Goal: Navigation & Orientation: Find specific page/section

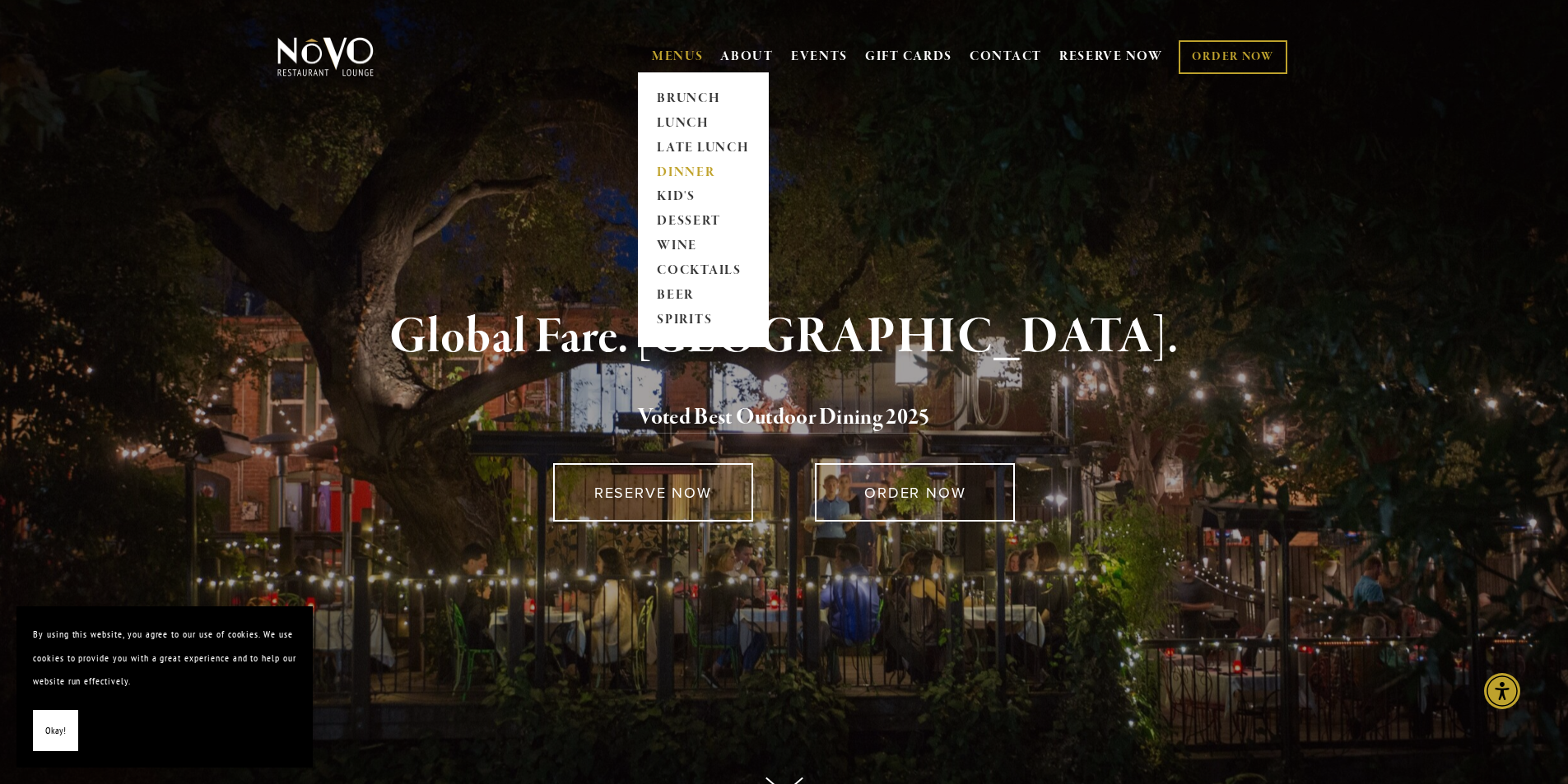
click at [681, 165] on link "DINNER" at bounding box center [703, 172] width 103 height 24
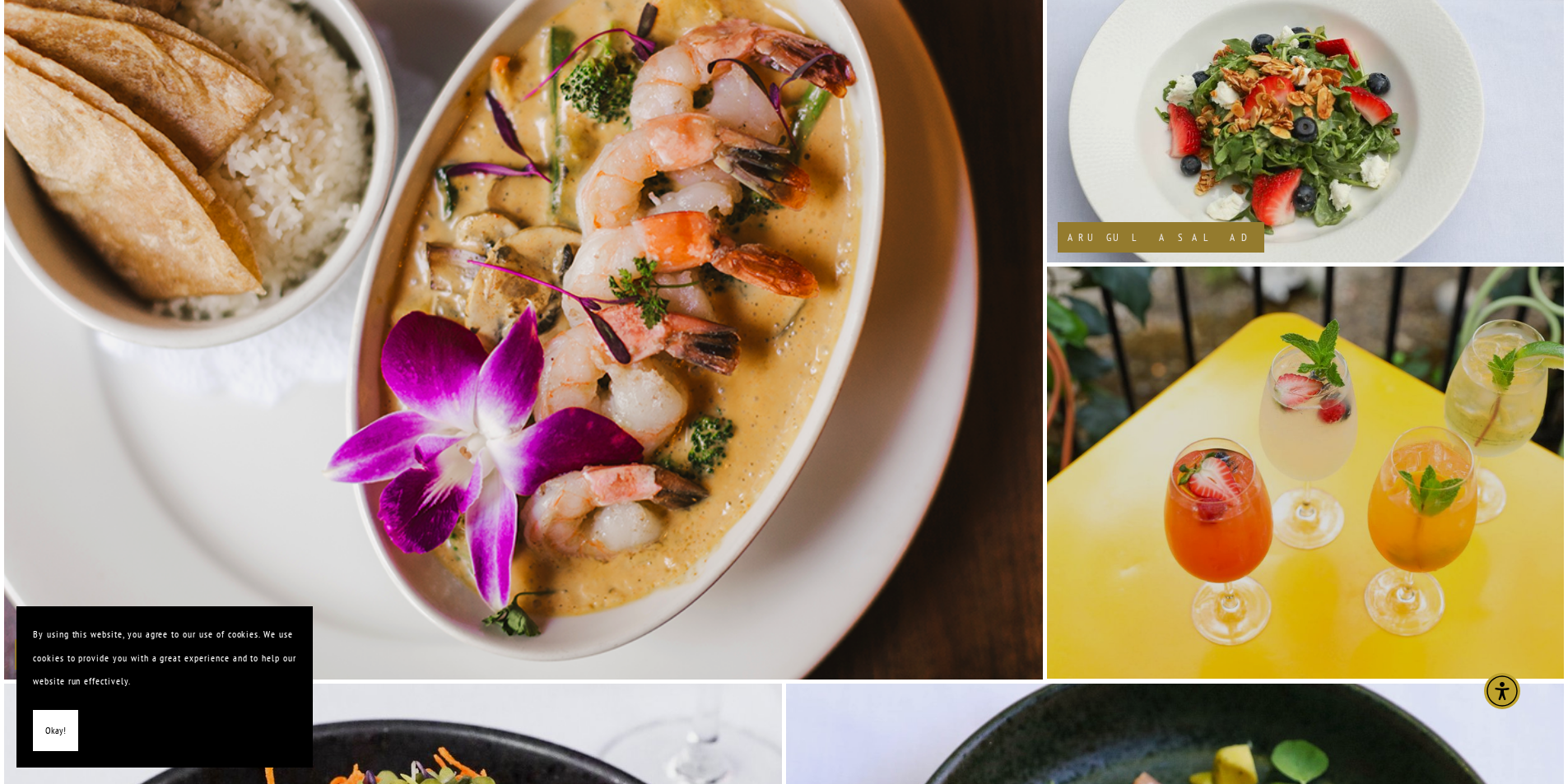
scroll to position [1811, 0]
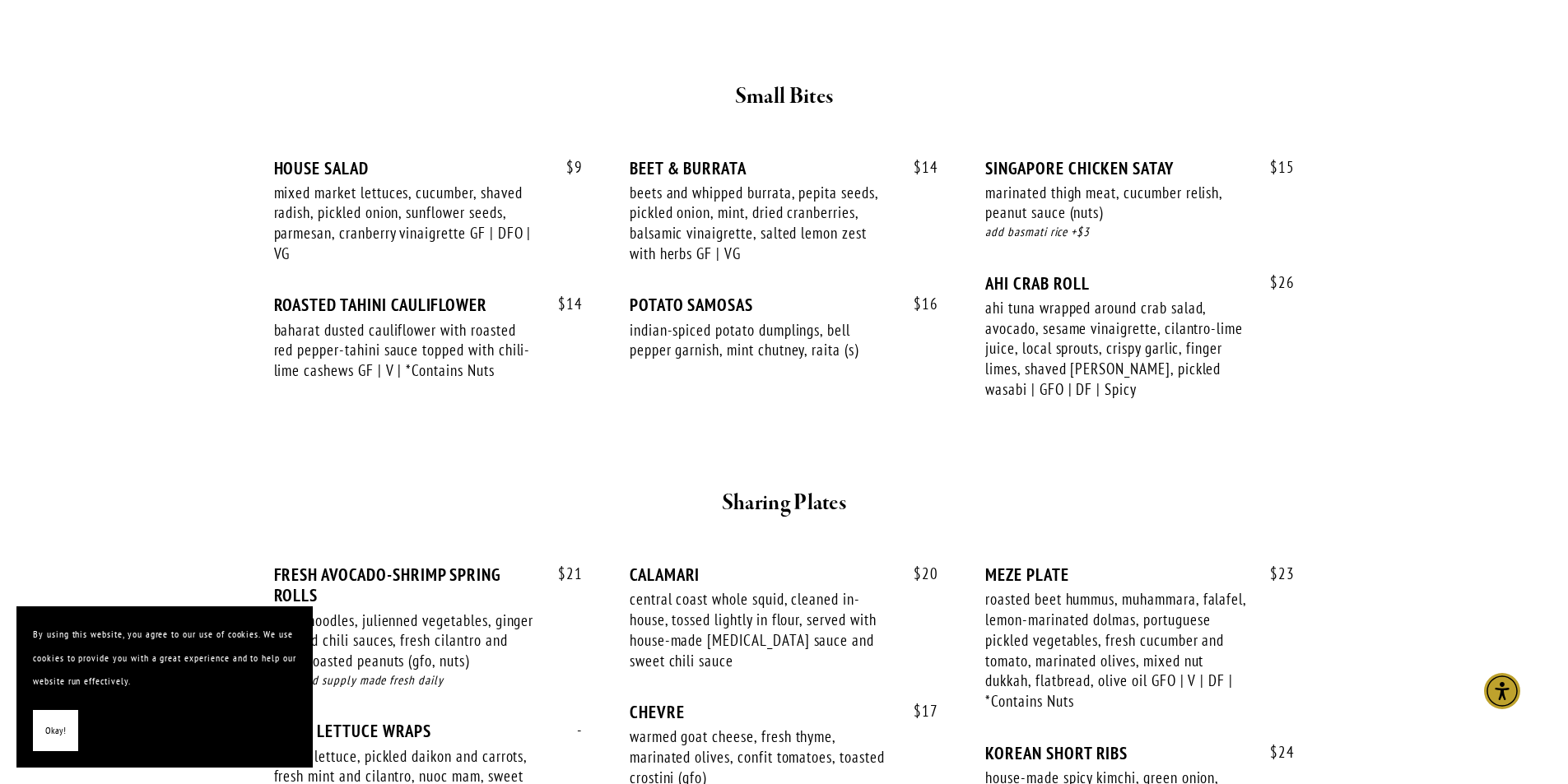
scroll to position [659, 0]
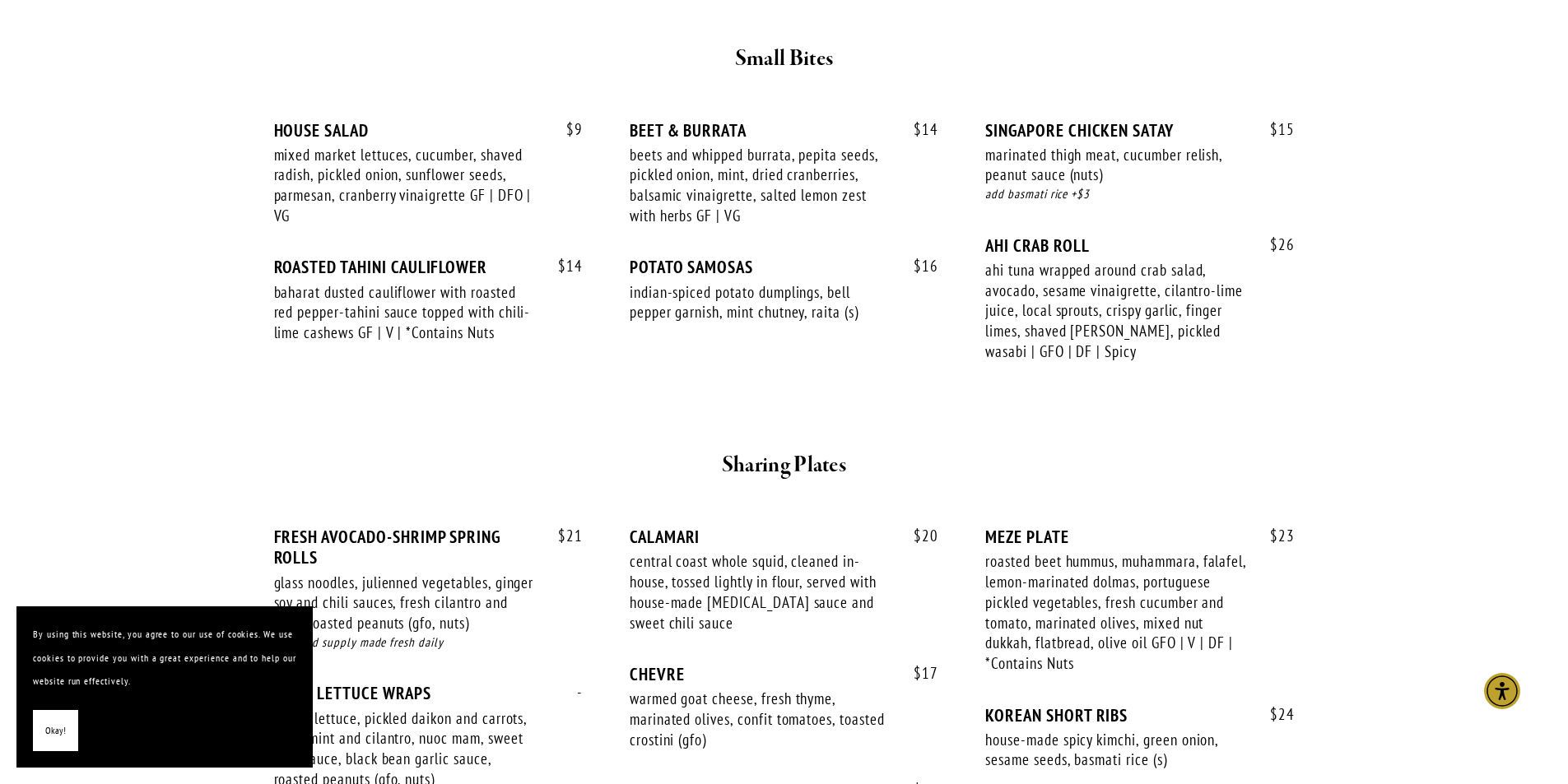
click at [54, 725] on span "Okay!" at bounding box center [55, 731] width 21 height 23
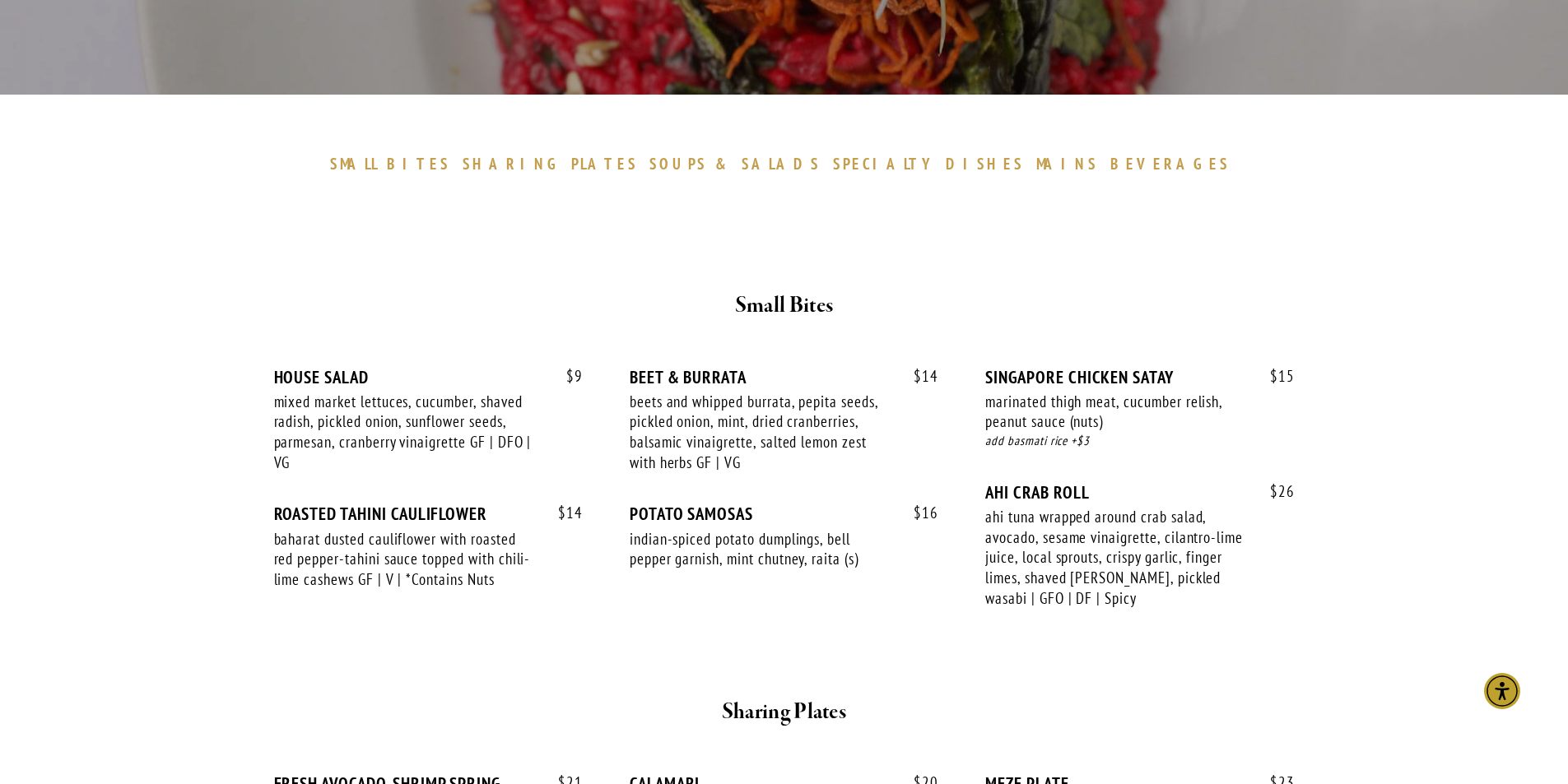
scroll to position [0, 0]
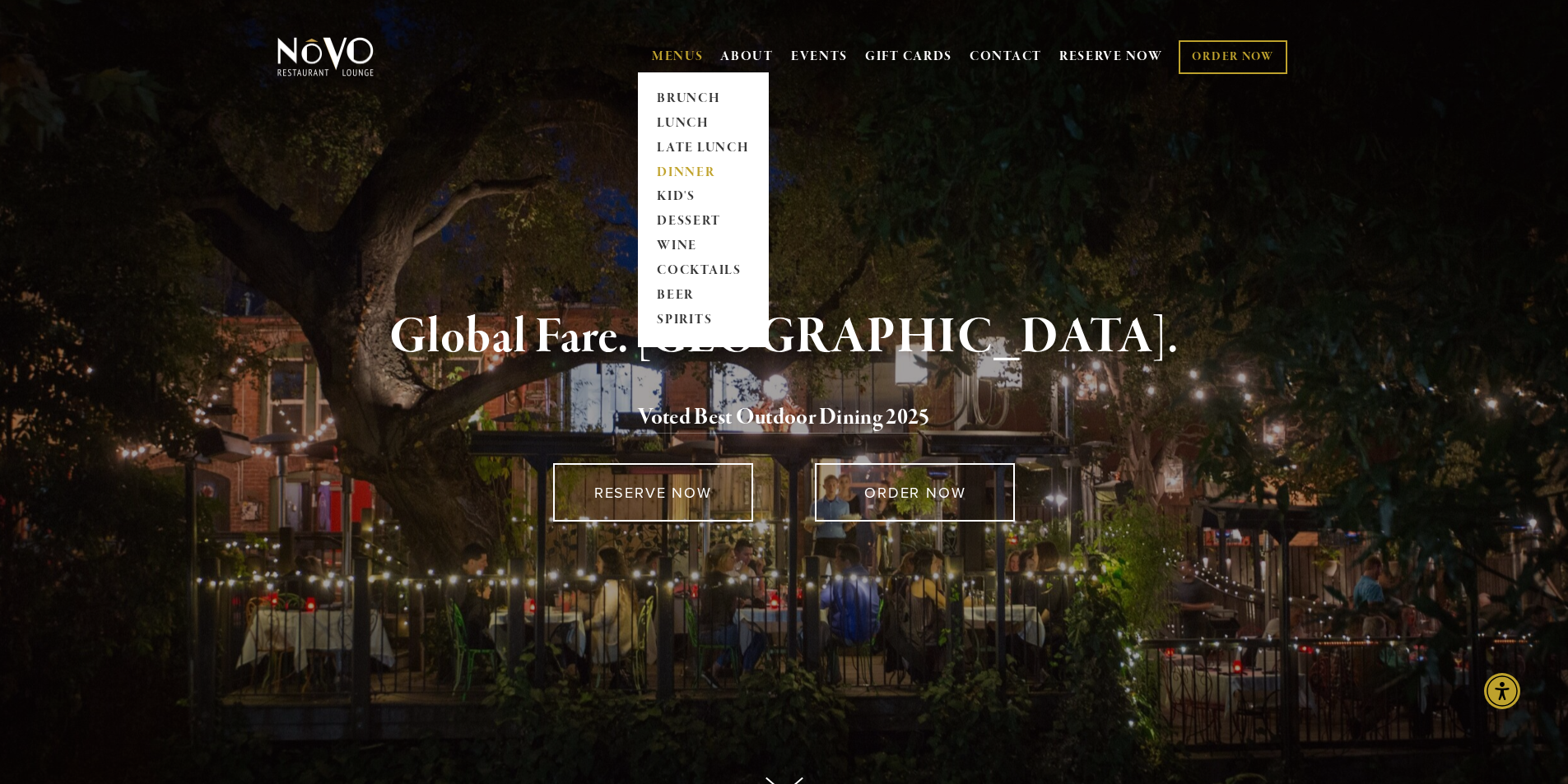
click at [686, 165] on link "DINNER" at bounding box center [703, 172] width 103 height 24
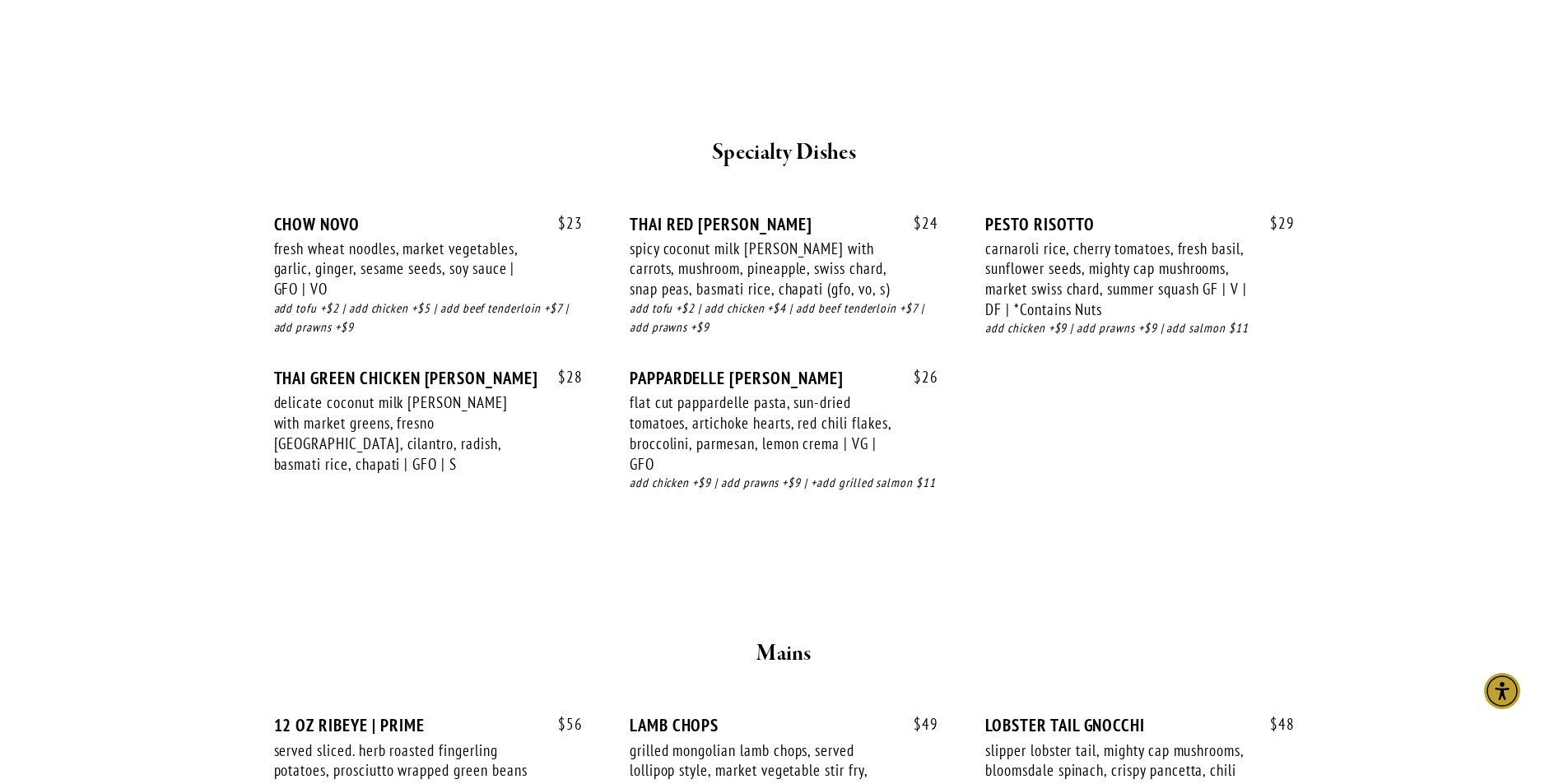
scroll to position [2222, 0]
